Goal: Transaction & Acquisition: Purchase product/service

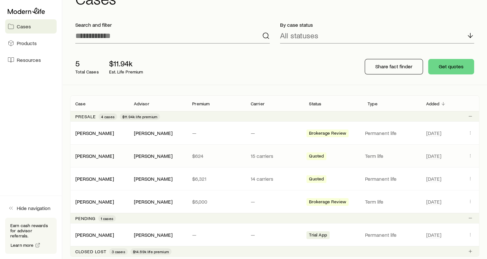
scroll to position [32, 0]
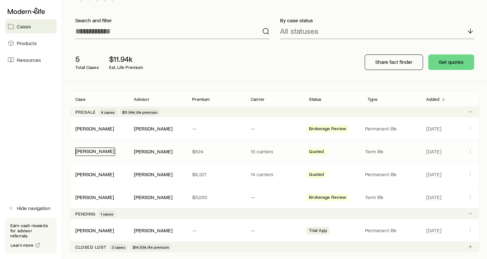
click at [96, 149] on link "[PERSON_NAME]" at bounding box center [95, 151] width 39 height 6
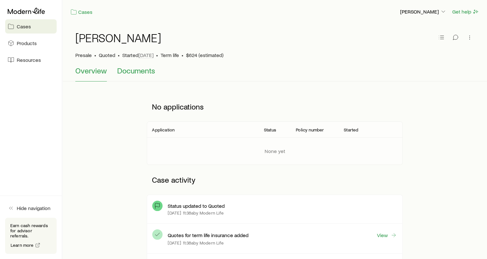
click at [138, 69] on span "Documents" at bounding box center [136, 70] width 38 height 9
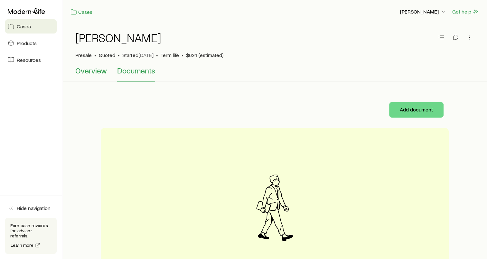
click at [102, 73] on span "Overview" at bounding box center [91, 70] width 32 height 9
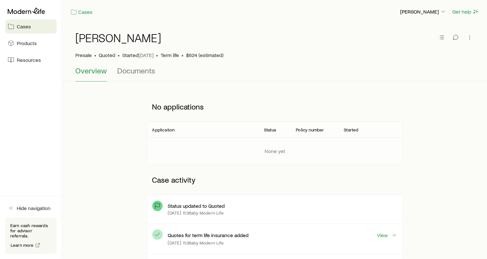
click at [109, 55] on span "Quoted" at bounding box center [107, 55] width 16 height 6
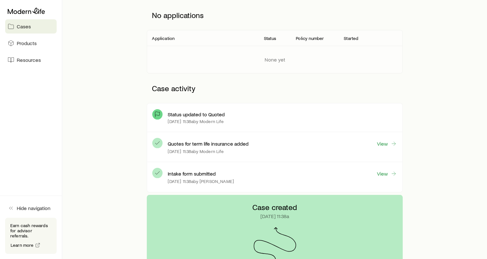
scroll to position [97, 0]
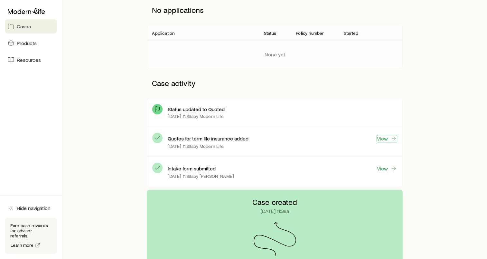
click at [381, 139] on link "View" at bounding box center [386, 138] width 21 height 7
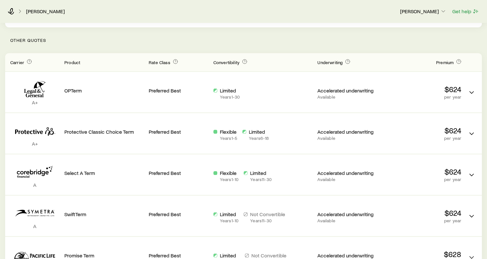
scroll to position [153, 0]
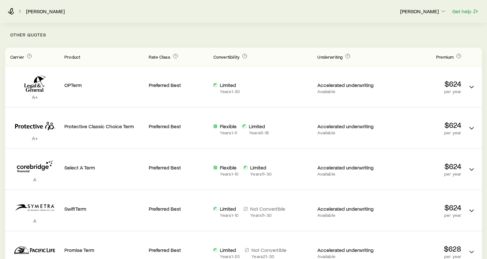
click at [159, 40] on p "Other Quotes" at bounding box center [243, 35] width 477 height 26
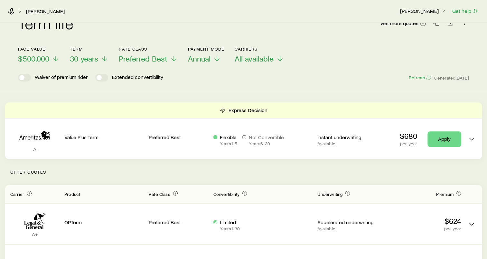
scroll to position [0, 0]
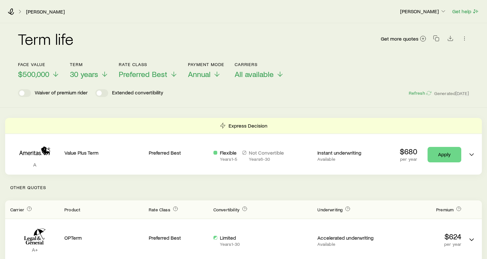
click at [166, 90] on header "Face value $500,000 Term 30 years Rate Class Preferred Best Payment Mode Annual…" at bounding box center [243, 79] width 451 height 35
drag, startPoint x: 166, startPoint y: 92, endPoint x: 120, endPoint y: 94, distance: 45.7
click at [120, 94] on div "Waiver of premium rider Extended convertibility Refresh Generated [DATE]" at bounding box center [243, 93] width 451 height 8
click at [163, 91] on div "Waiver of premium rider Extended convertibility Refresh Generated [DATE]" at bounding box center [243, 93] width 451 height 8
drag, startPoint x: 163, startPoint y: 90, endPoint x: 113, endPoint y: 92, distance: 50.6
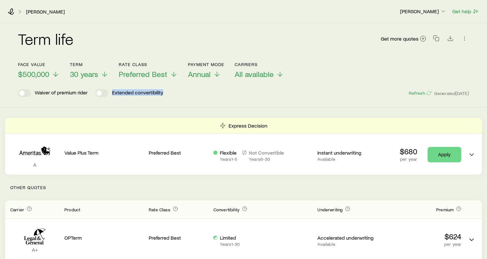
click at [113, 92] on div "Waiver of premium rider Extended convertibility Refresh Generated [DATE]" at bounding box center [243, 93] width 451 height 8
click at [113, 92] on p "Extended convertibility" at bounding box center [137, 93] width 51 height 8
drag, startPoint x: 113, startPoint y: 92, endPoint x: 155, endPoint y: 87, distance: 42.1
click at [155, 87] on header "Face value $500,000 Term 30 years Rate Class Preferred Best Payment Mode Annual…" at bounding box center [243, 79] width 451 height 35
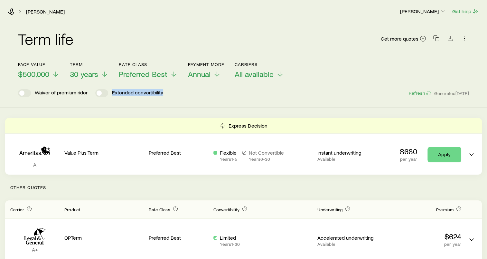
drag, startPoint x: 155, startPoint y: 87, endPoint x: 166, endPoint y: 96, distance: 14.2
click at [166, 96] on div "Waiver of premium rider Extended convertibility Refresh Generated [DATE]" at bounding box center [243, 93] width 451 height 8
click at [163, 92] on div "Waiver of premium rider Extended convertibility Refresh Generated [DATE]" at bounding box center [243, 93] width 451 height 8
drag, startPoint x: 164, startPoint y: 92, endPoint x: 113, endPoint y: 95, distance: 51.2
click at [113, 95] on div "Waiver of premium rider Extended convertibility Refresh Generated [DATE]" at bounding box center [243, 93] width 451 height 8
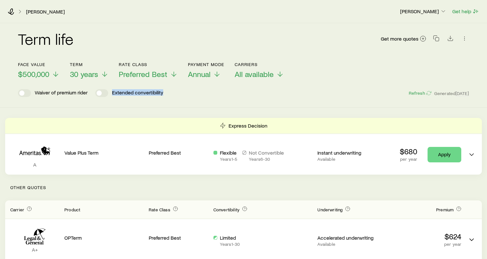
click at [116, 93] on p "Extended convertibility" at bounding box center [137, 93] width 51 height 8
click at [54, 74] on icon at bounding box center [56, 75] width 8 height 8
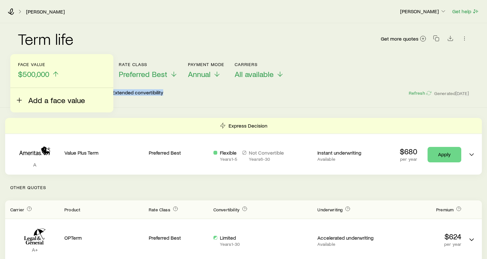
click at [43, 96] on span "Add a face value" at bounding box center [56, 100] width 57 height 9
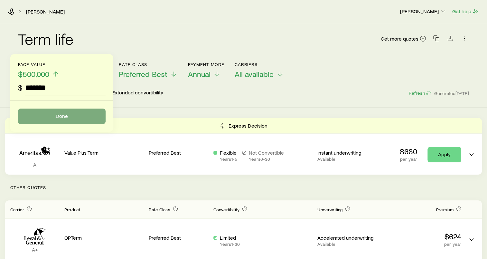
type input "*******"
click at [64, 114] on button "Done" at bounding box center [62, 115] width 88 height 15
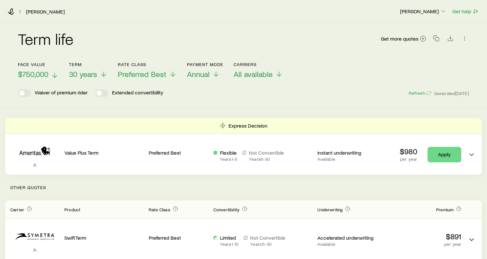
click at [323, 65] on div "Face value $750,000 Term 30 years Rate Class Preferred Best Payment Mode Annual…" at bounding box center [243, 66] width 451 height 25
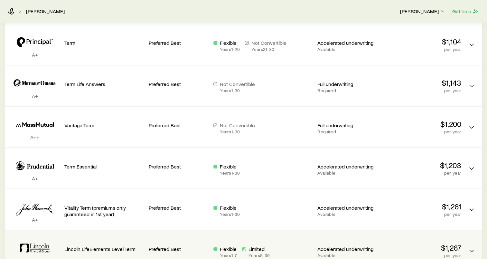
scroll to position [556, 0]
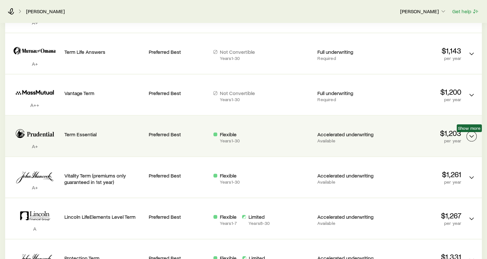
click at [471, 135] on icon "Term quotes" at bounding box center [472, 136] width 8 height 8
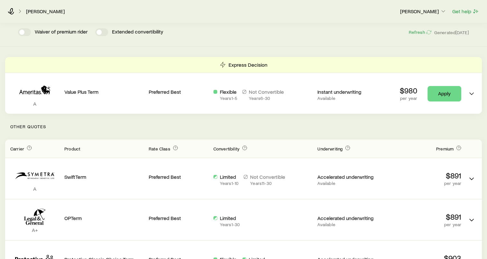
scroll to position [0, 0]
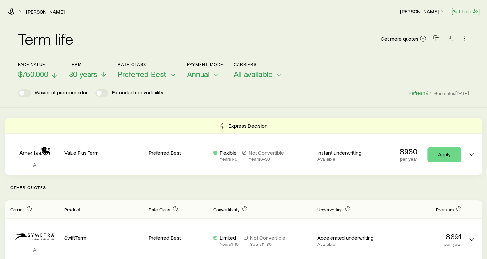
click at [469, 14] on button "Get help" at bounding box center [465, 11] width 27 height 7
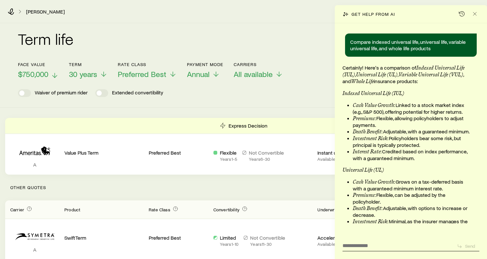
scroll to position [928, 0]
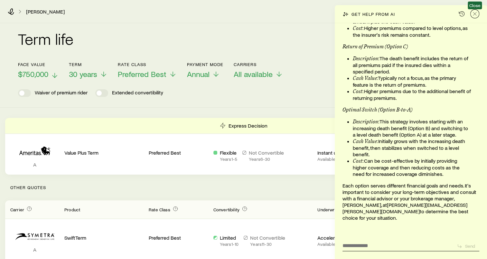
click at [472, 14] on icon "Close" at bounding box center [474, 14] width 6 height 6
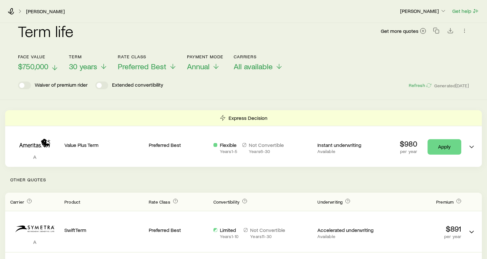
scroll to position [0, 0]
